Goal: Check status: Check status

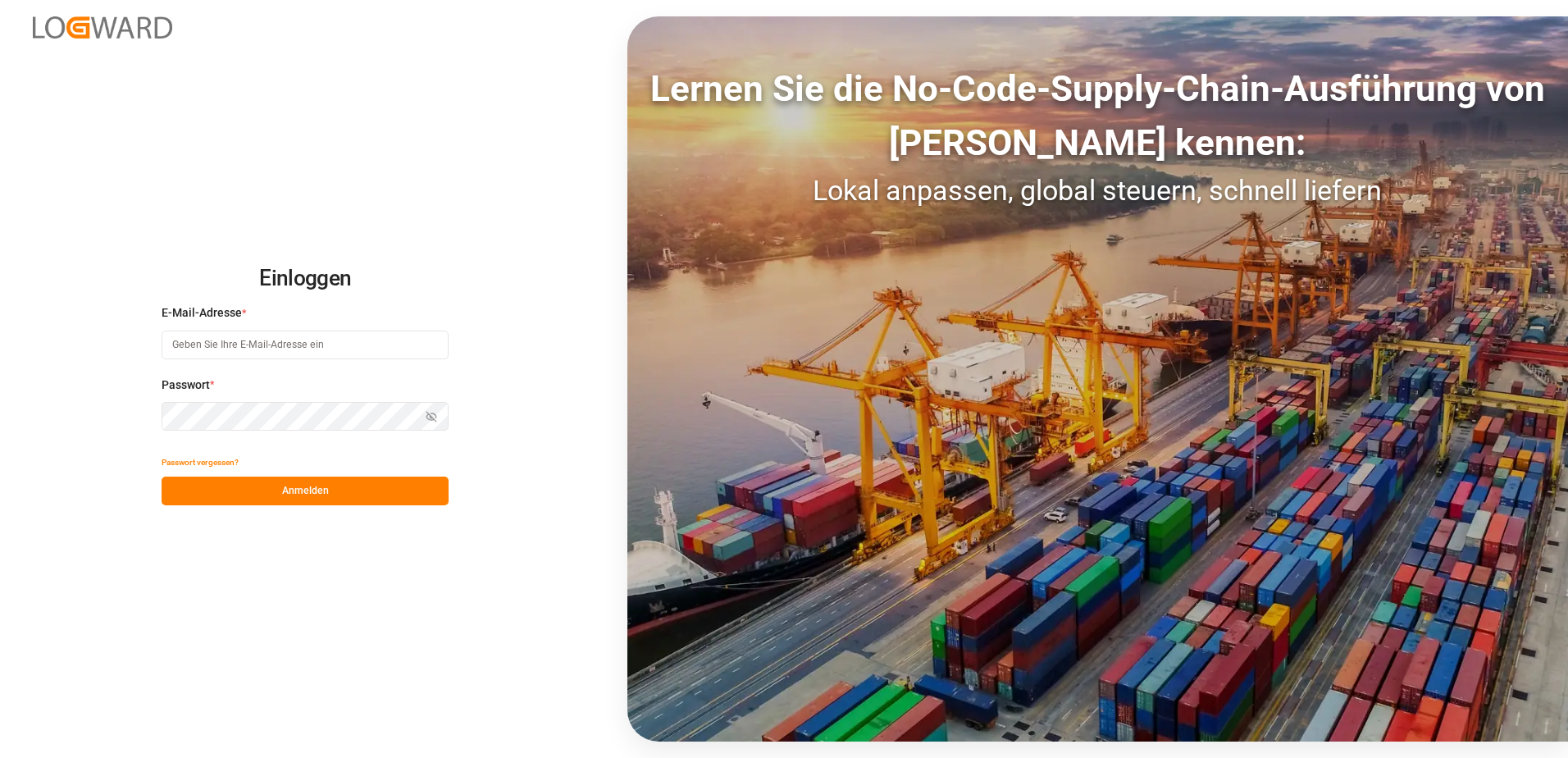
click at [271, 349] on input at bounding box center [305, 344] width 287 height 29
type input "[PERSON_NAME][EMAIL_ADDRESS][PERSON_NAME][DOMAIN_NAME]"
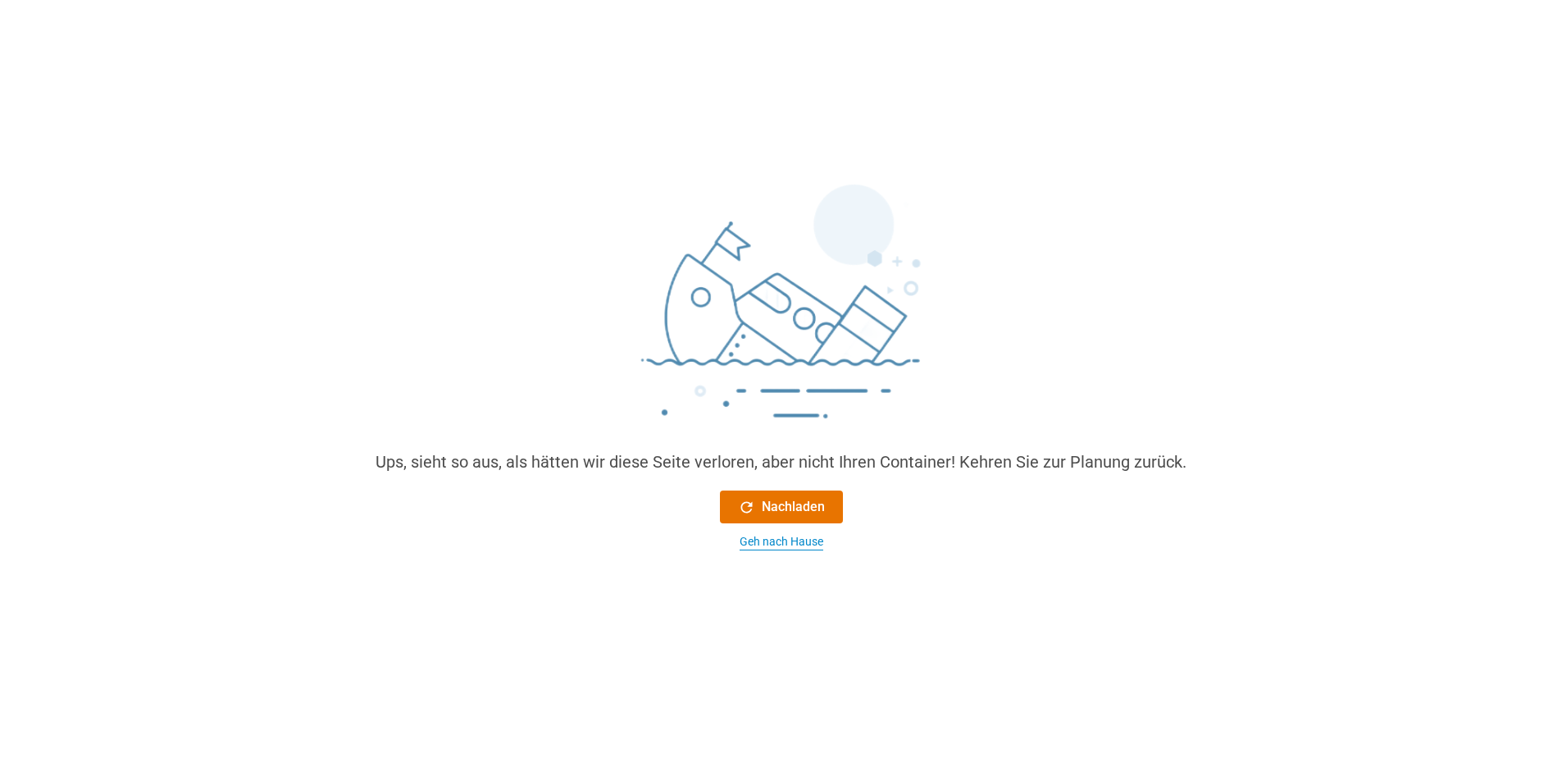
click at [782, 540] on div "Geh nach Hause" at bounding box center [782, 541] width 84 height 17
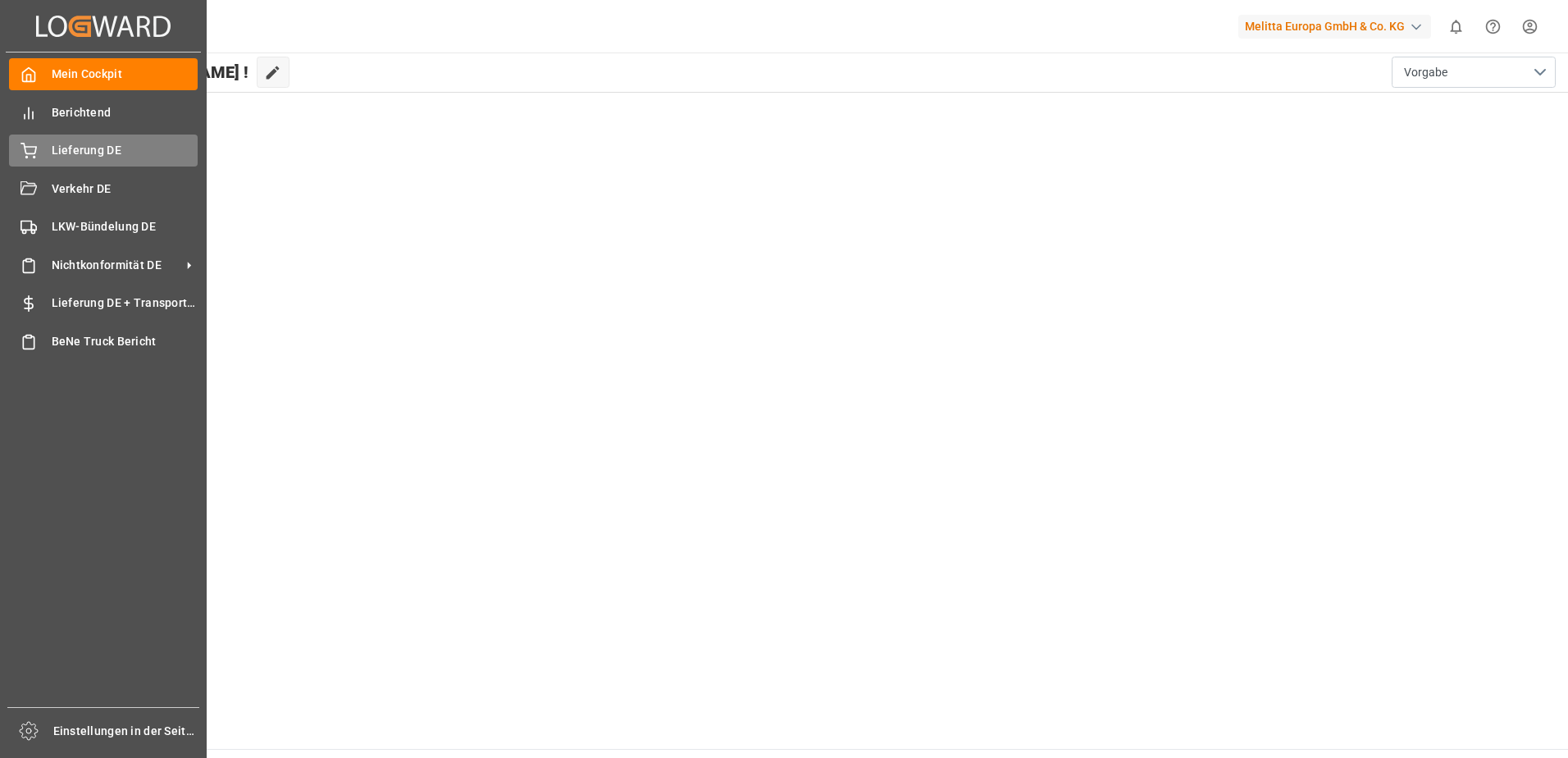
click at [71, 151] on span "Lieferung DE" at bounding box center [125, 150] width 147 height 17
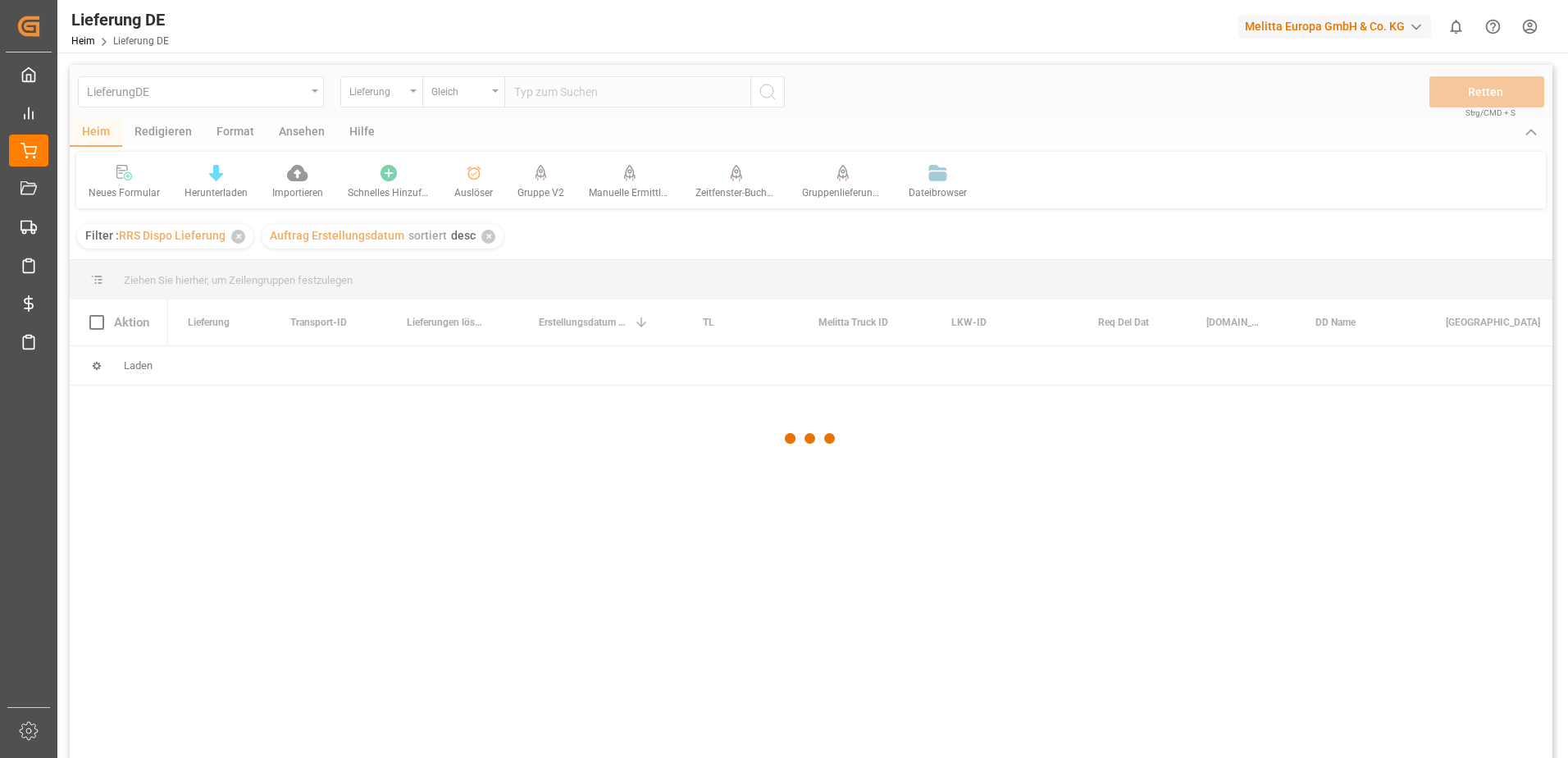
click at [584, 89] on div at bounding box center [811, 439] width 1483 height 748
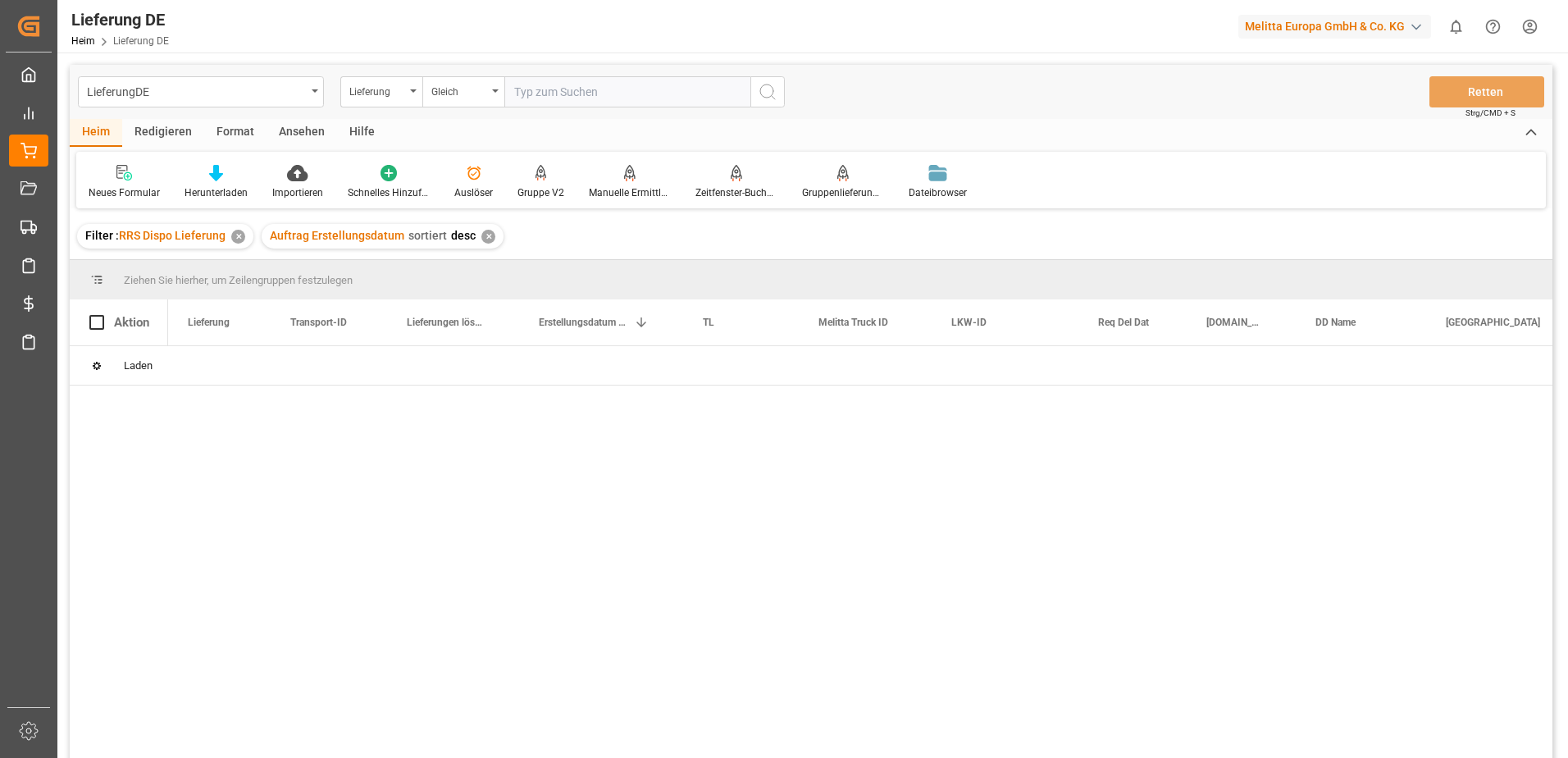
click at [584, 89] on input "text" at bounding box center [627, 91] width 246 height 31
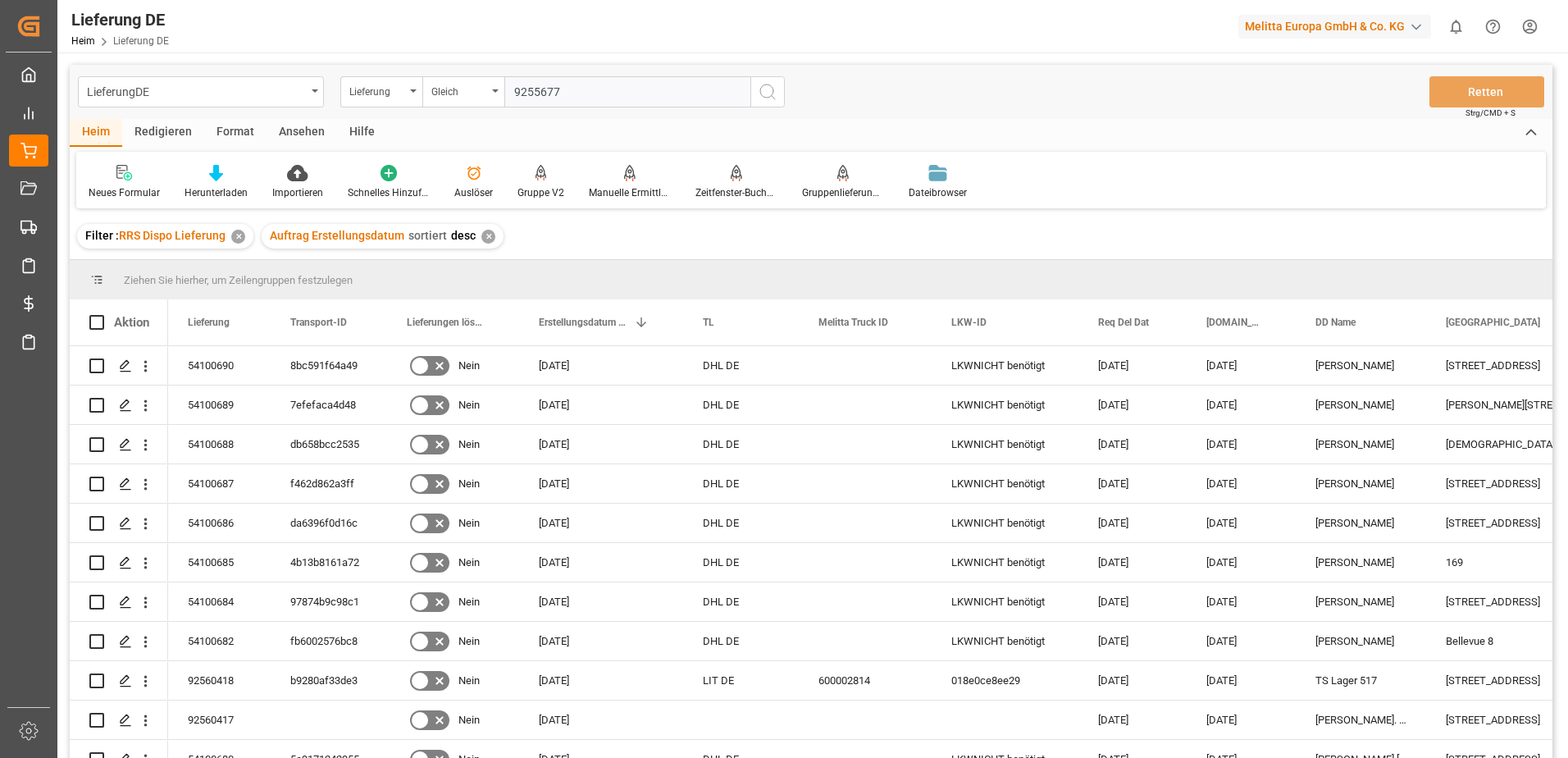
type input "92556776"
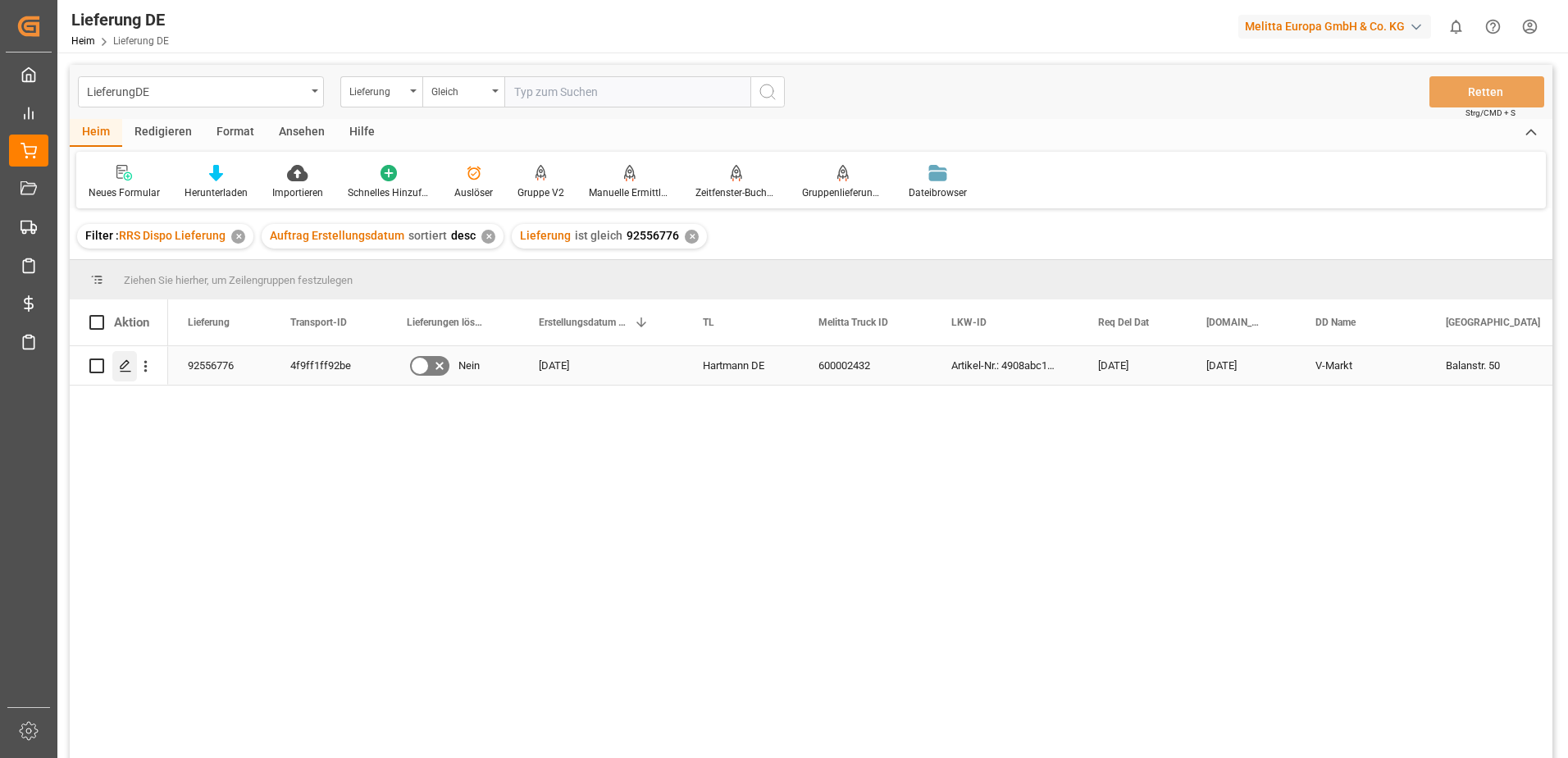
click at [122, 363] on icon "Drücken Sie die Leertaste, um diese Zeile auszuwählen." at bounding box center [125, 365] width 13 height 13
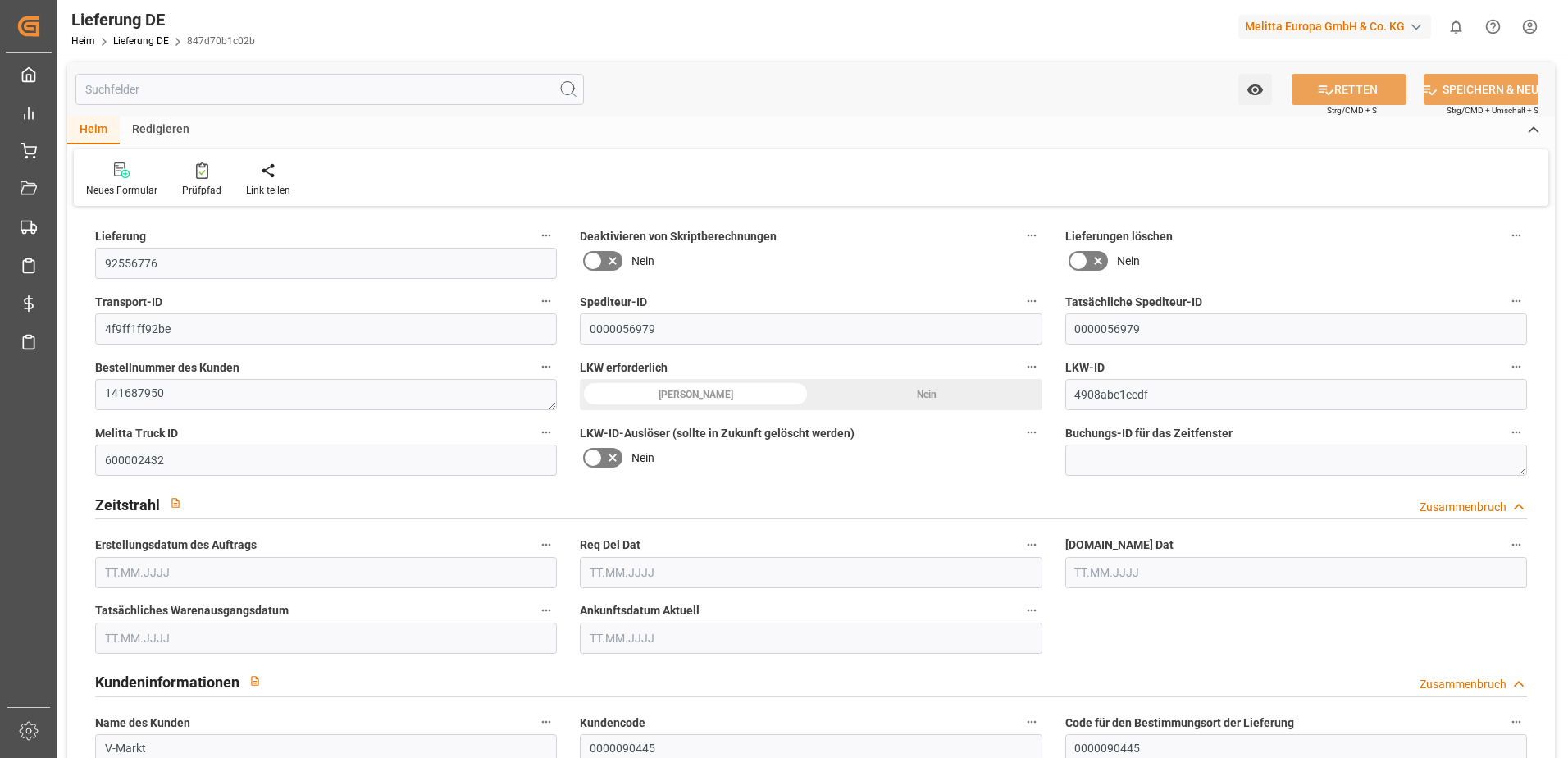
type input "1"
type input "0.75"
type input "92.097"
type input "133"
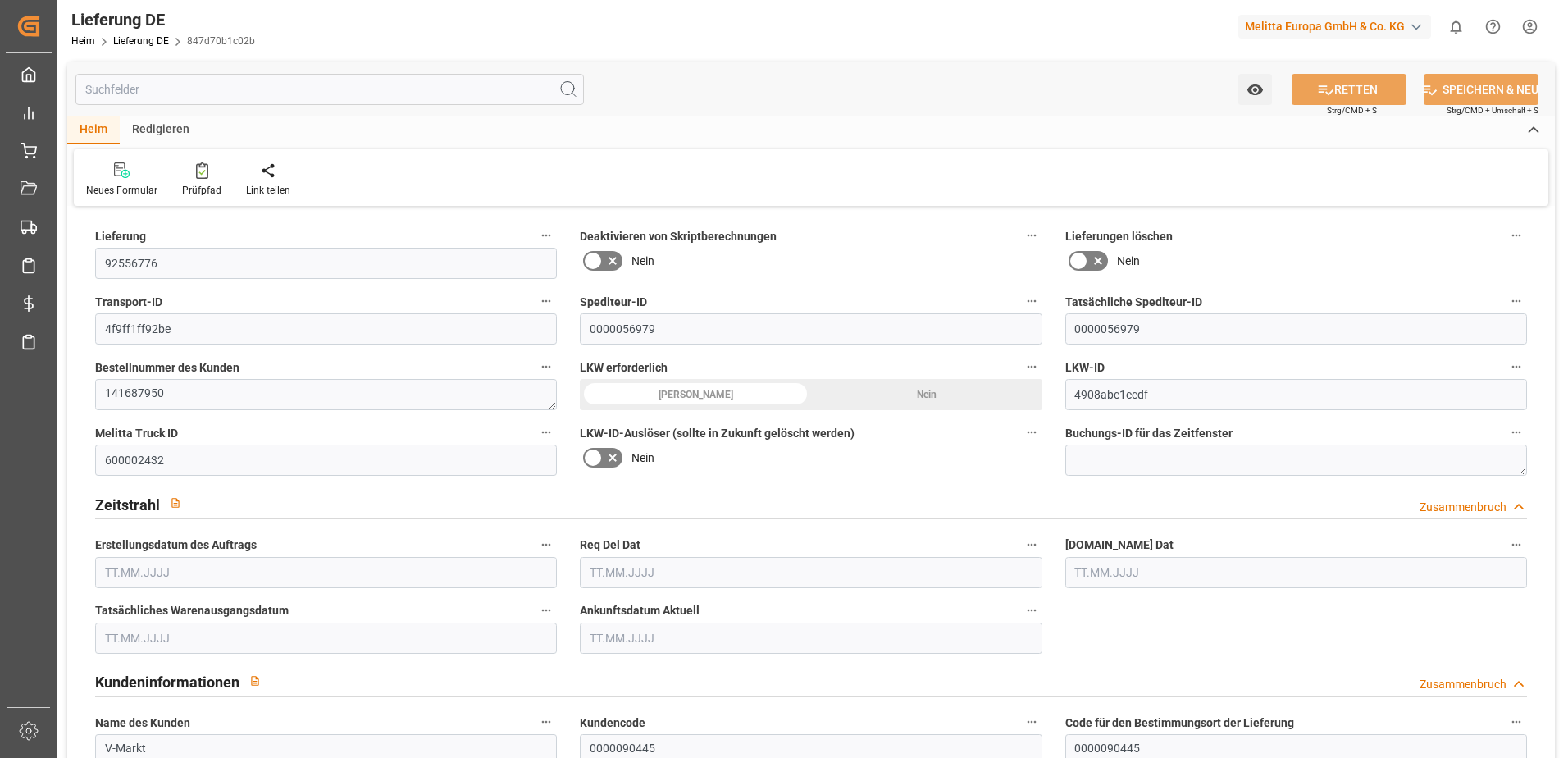
type input "552.858"
type input "[DATE]"
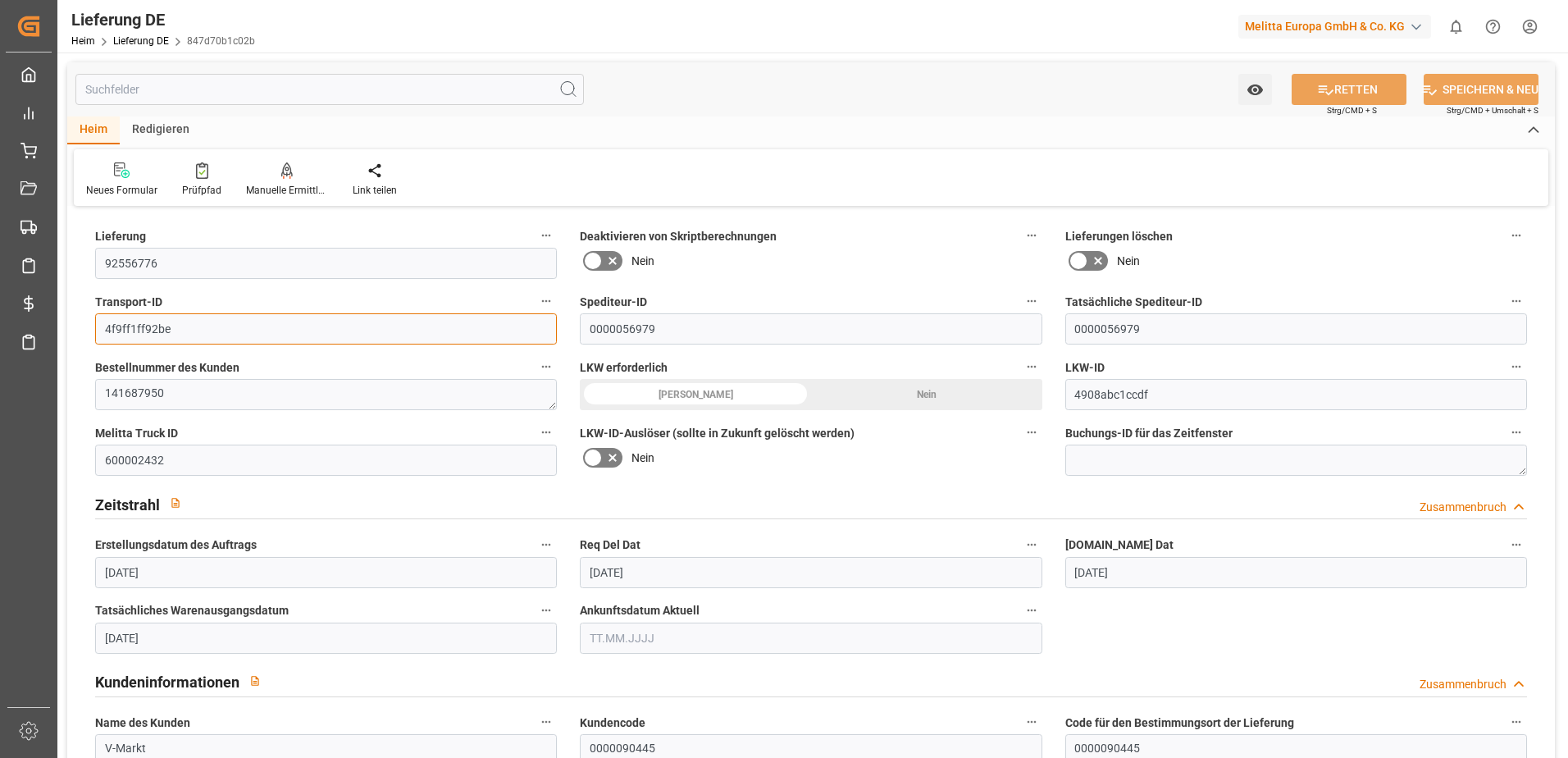
drag, startPoint x: 200, startPoint y: 326, endPoint x: 93, endPoint y: 329, distance: 107.5
click at [93, 329] on div "Transport-ID 4f9ff1ff92be" at bounding box center [326, 318] width 485 height 66
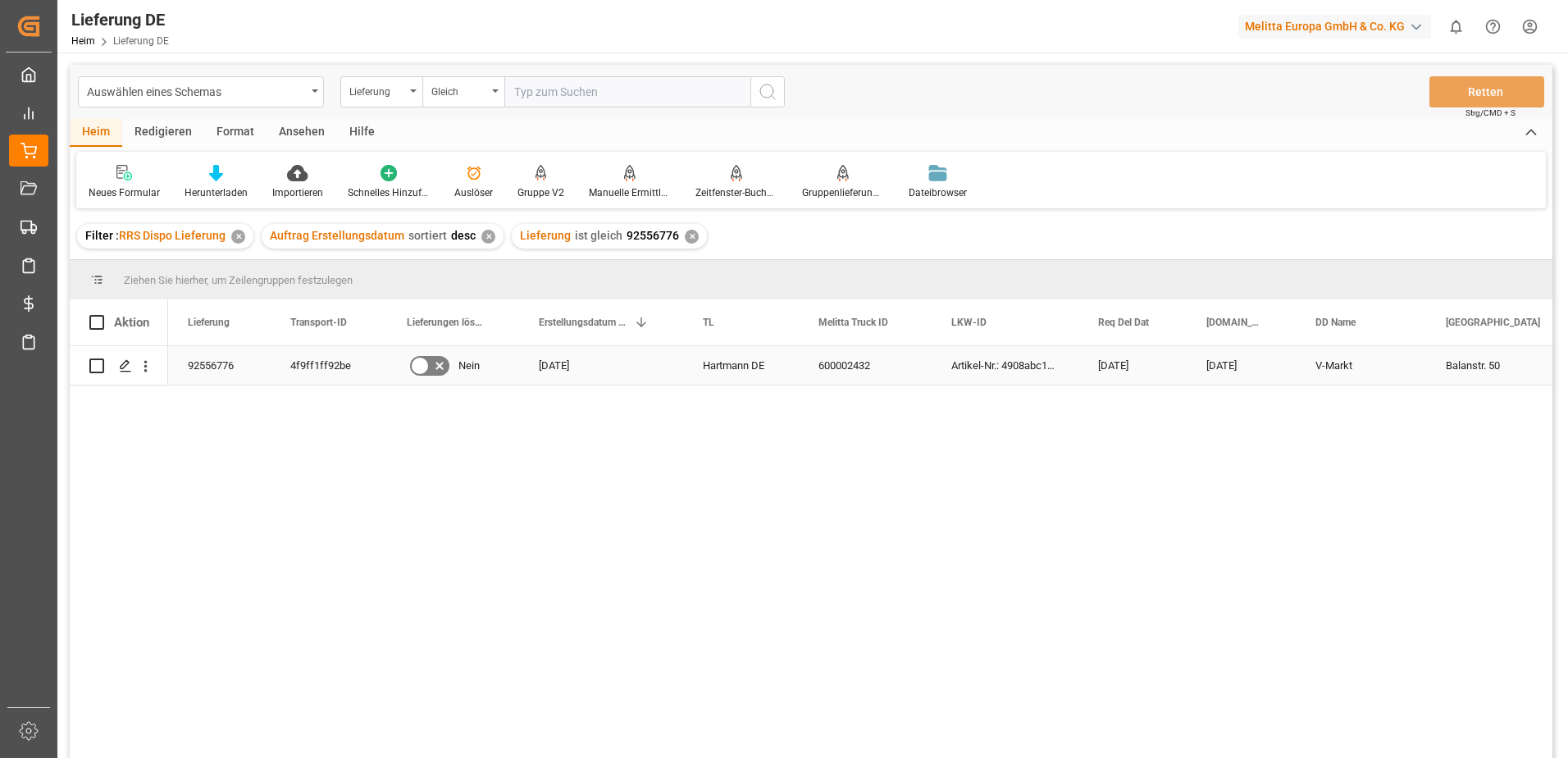
click at [316, 361] on div "4f9ff1ff92be" at bounding box center [329, 365] width 116 height 39
click at [592, 95] on input "text" at bounding box center [627, 91] width 246 height 31
paste input "92559436"
type input "92559436"
click at [233, 244] on div "Filter : RRS Dispo Lieferung ✕" at bounding box center [165, 236] width 176 height 25
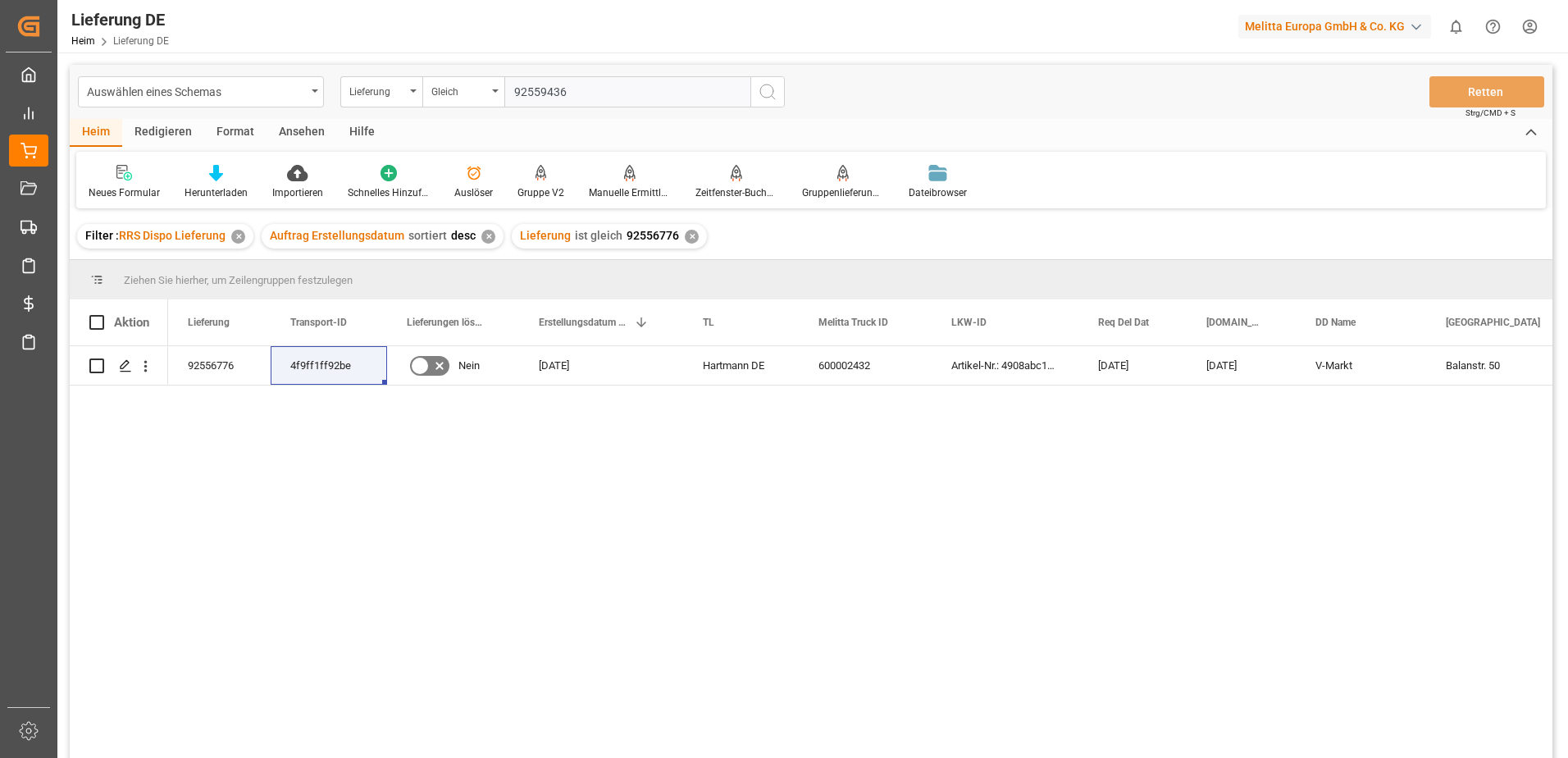
click at [238, 226] on div "Filter : RRS Dispo Lieferung ✕" at bounding box center [165, 236] width 176 height 25
click at [238, 232] on div "✕" at bounding box center [238, 237] width 14 height 14
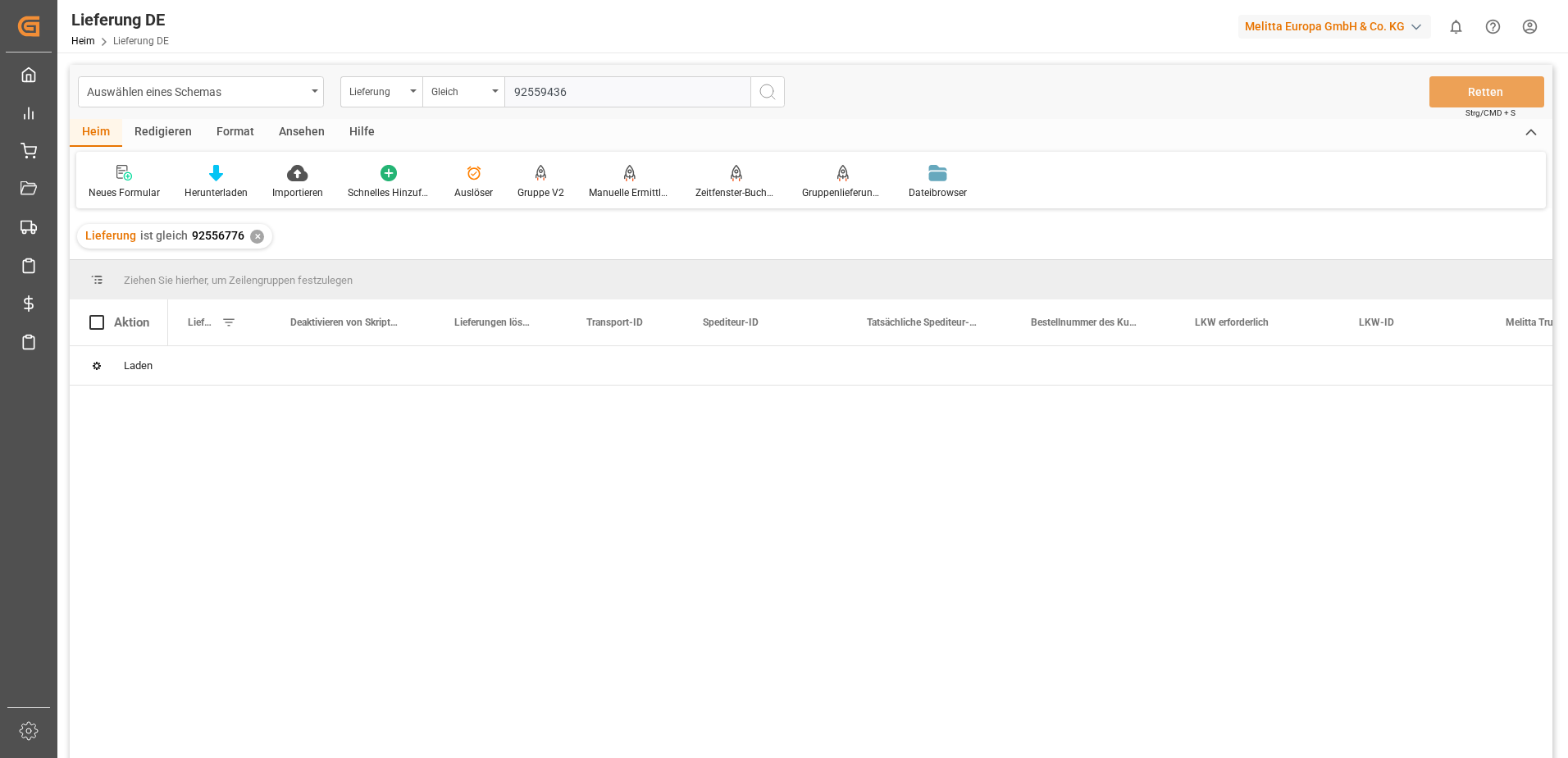
click at [613, 93] on input "92559436" at bounding box center [627, 91] width 246 height 31
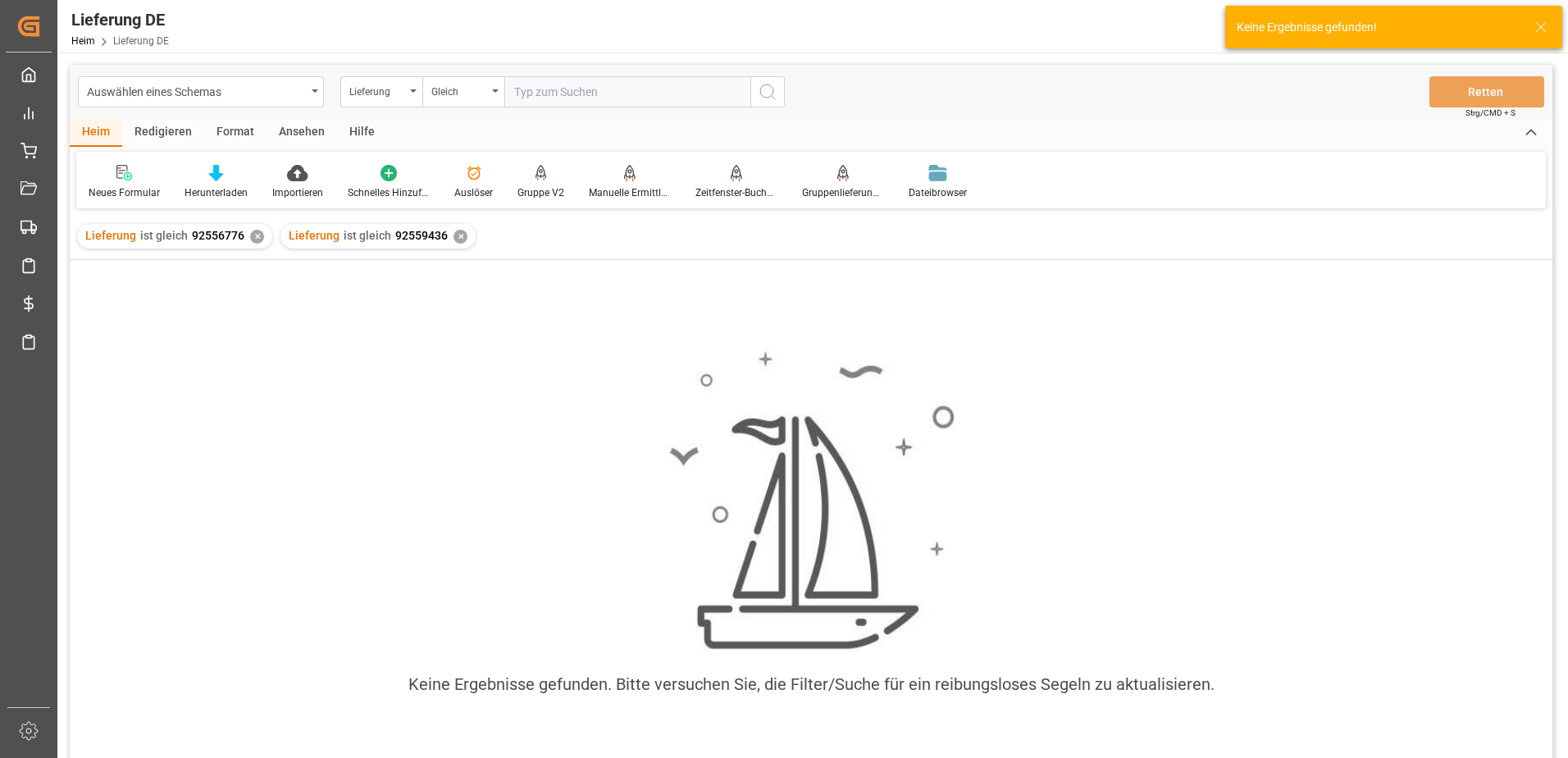
click at [631, 95] on input "text" at bounding box center [627, 91] width 246 height 31
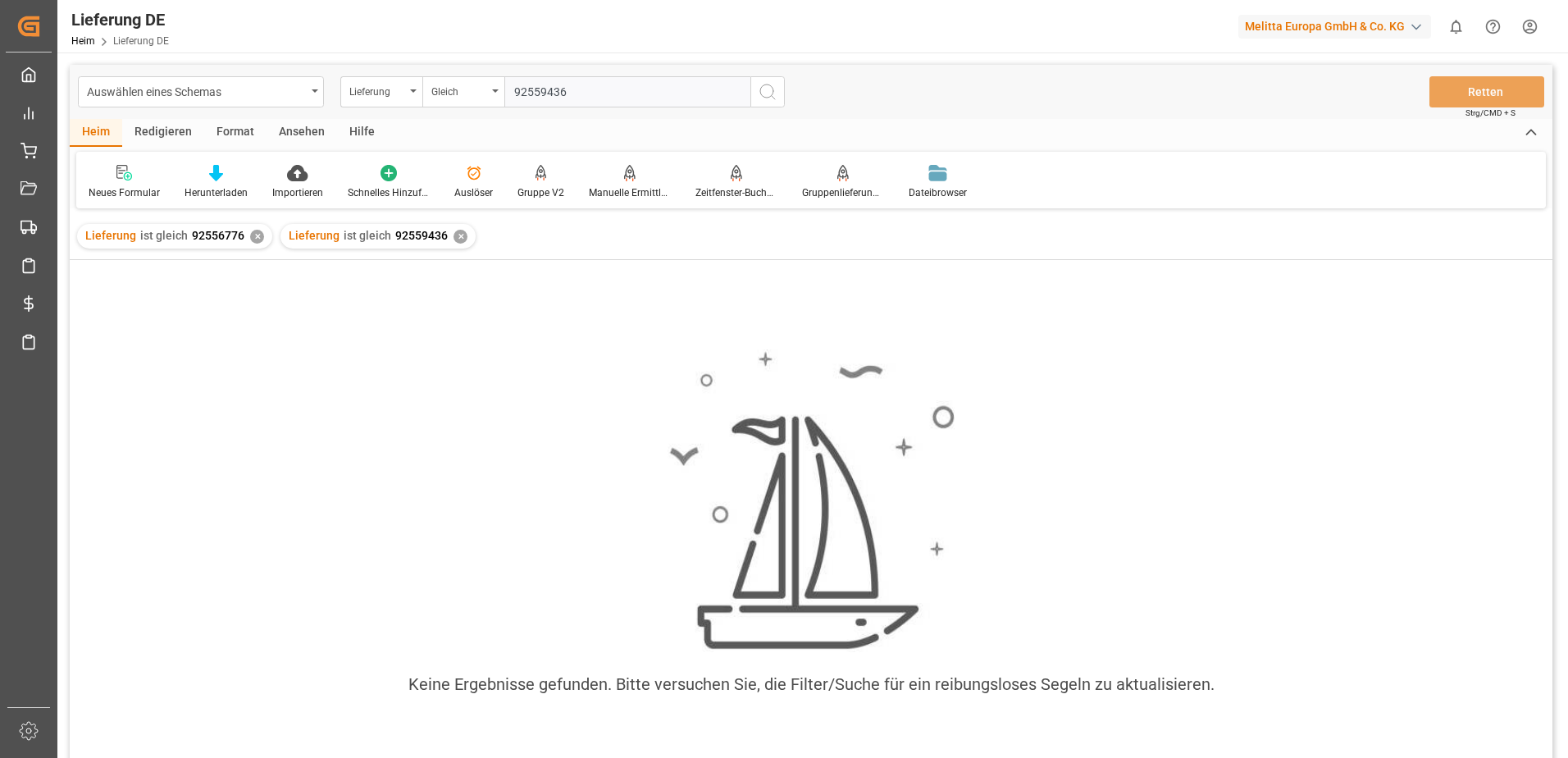
type input "92559436"
click at [253, 235] on div "✕" at bounding box center [257, 237] width 14 height 14
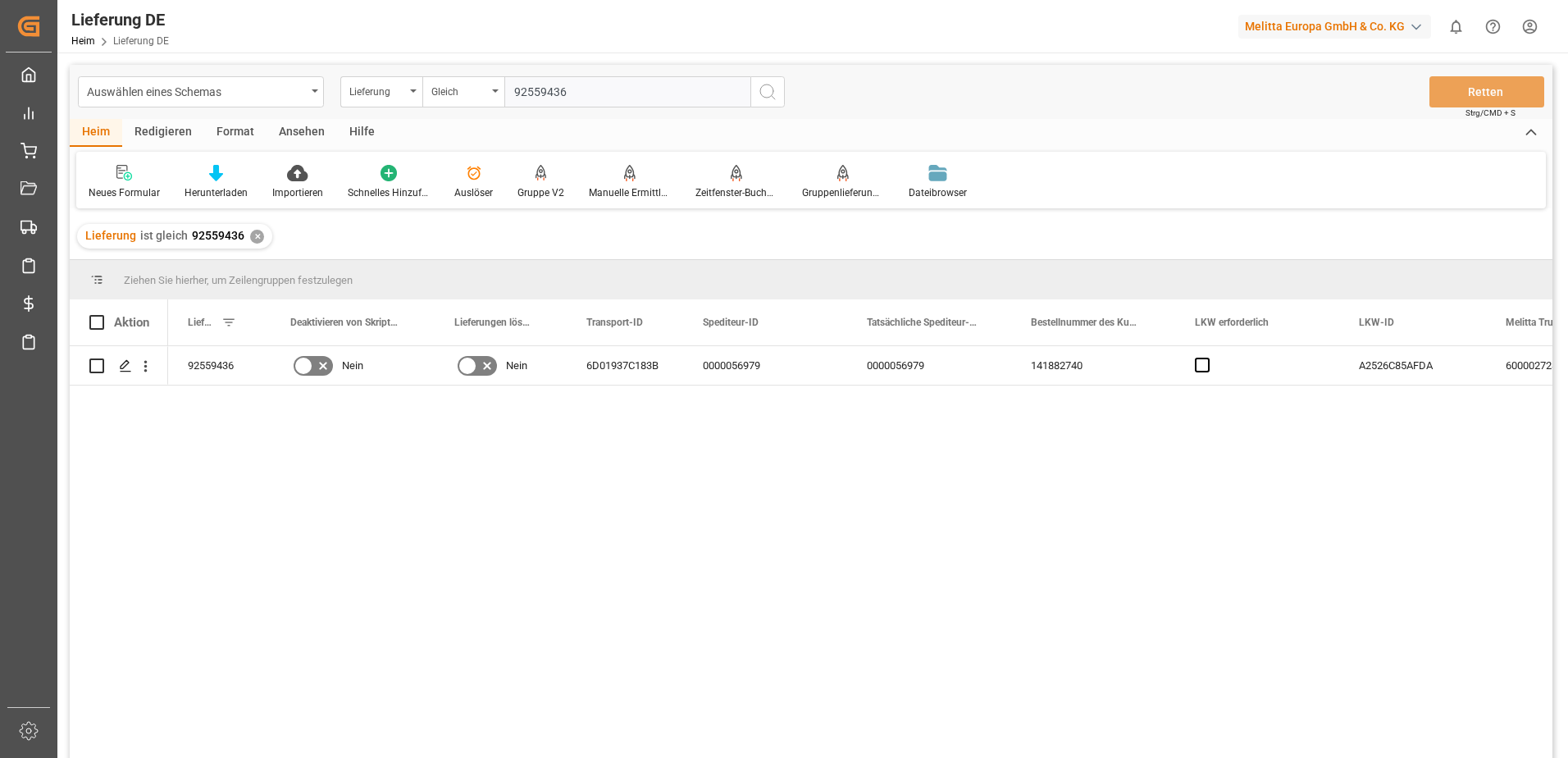
click at [535, 488] on div "92559436 Nein Nein 6D01937C183B 0000056979 0000056979 141882740 A2526C85AFDA 60…" at bounding box center [860, 557] width 1384 height 422
click at [594, 367] on div "6D01937C183B" at bounding box center [625, 365] width 116 height 39
